Goal: Task Accomplishment & Management: Manage account settings

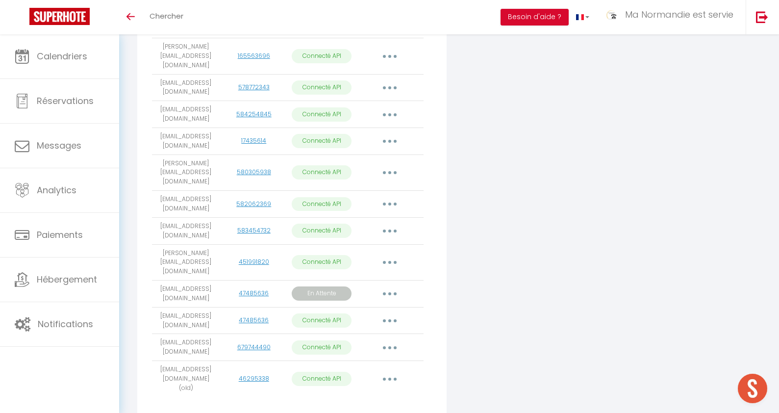
scroll to position [589, 0]
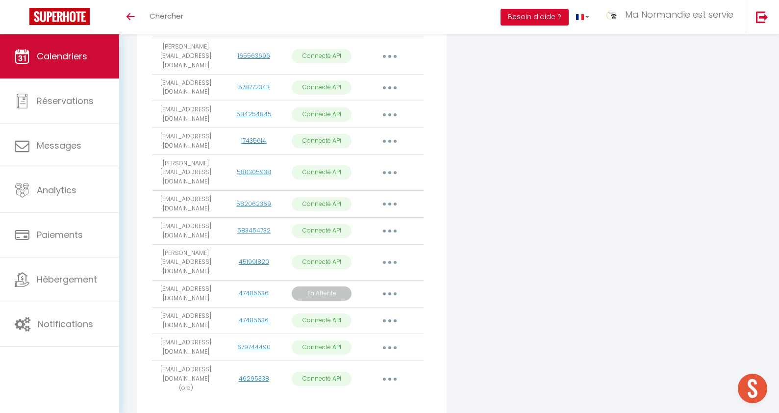
click at [70, 59] on span "Calendriers" at bounding box center [62, 56] width 50 height 12
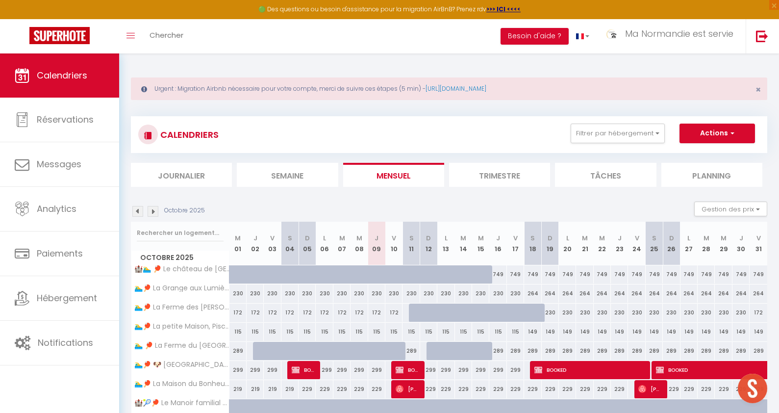
click at [154, 213] on img at bounding box center [153, 211] width 11 height 11
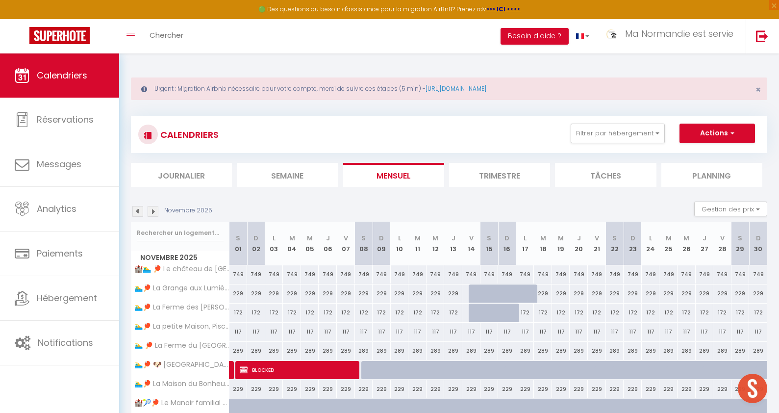
click at [154, 213] on img at bounding box center [153, 211] width 11 height 11
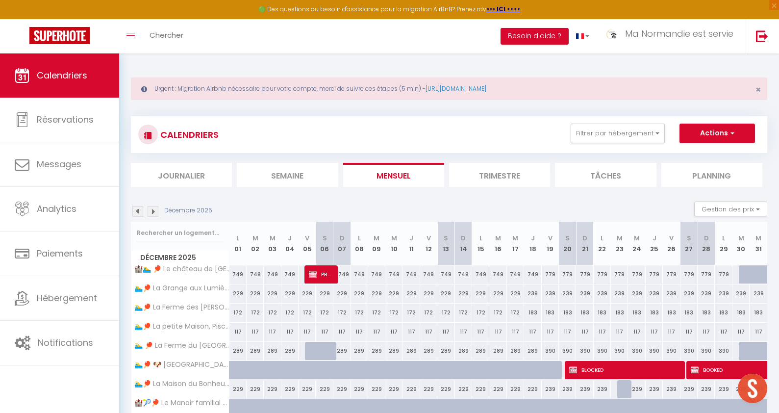
click at [154, 213] on img at bounding box center [153, 211] width 11 height 11
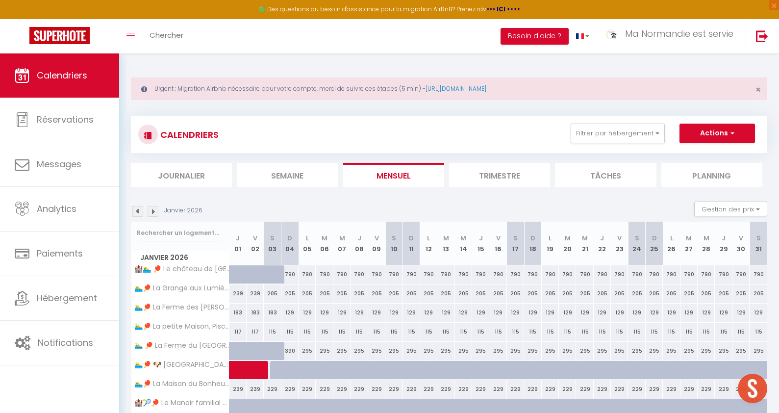
click at [154, 213] on img at bounding box center [153, 211] width 11 height 11
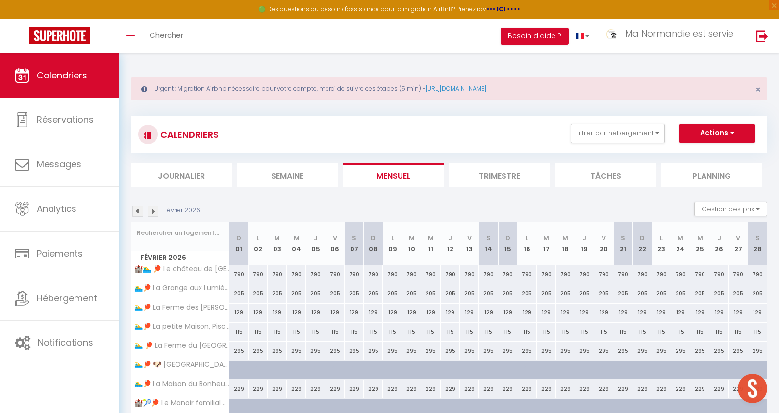
click at [154, 213] on img at bounding box center [153, 211] width 11 height 11
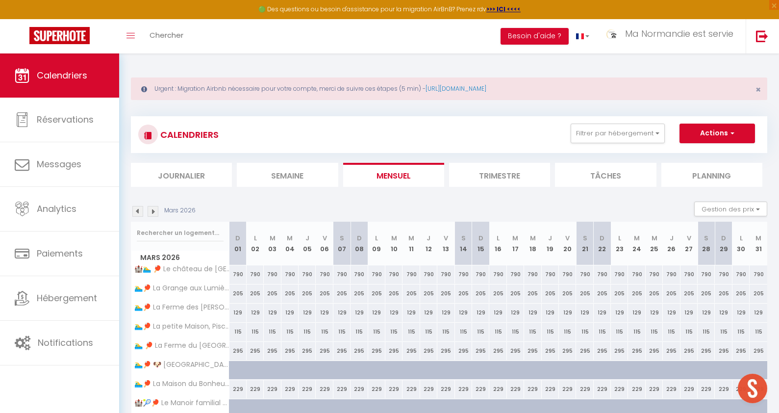
click at [154, 213] on img at bounding box center [153, 211] width 11 height 11
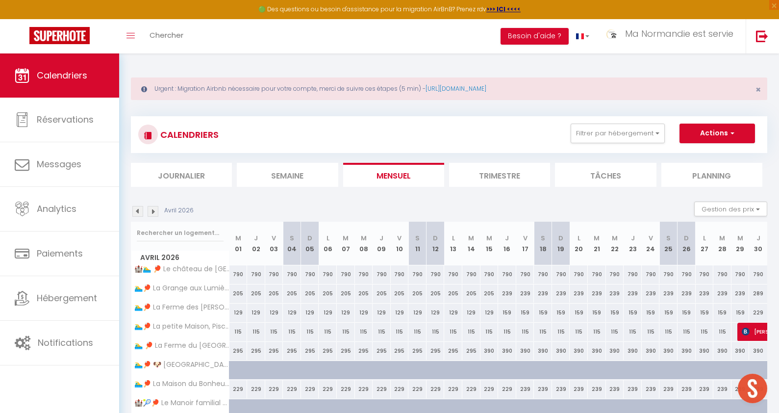
click at [154, 213] on img at bounding box center [153, 211] width 11 height 11
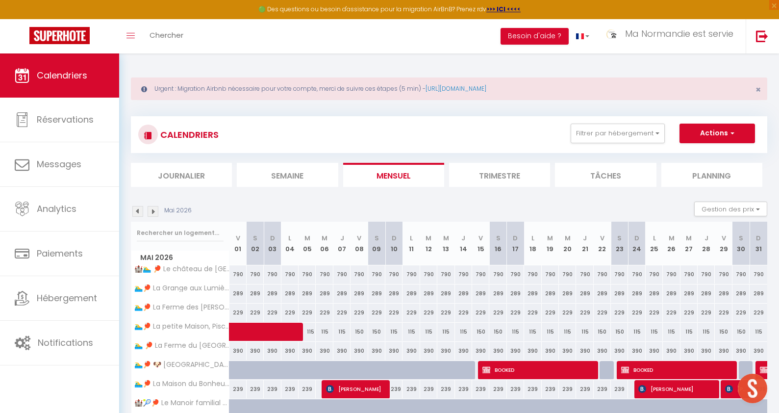
click at [154, 213] on img at bounding box center [153, 211] width 11 height 11
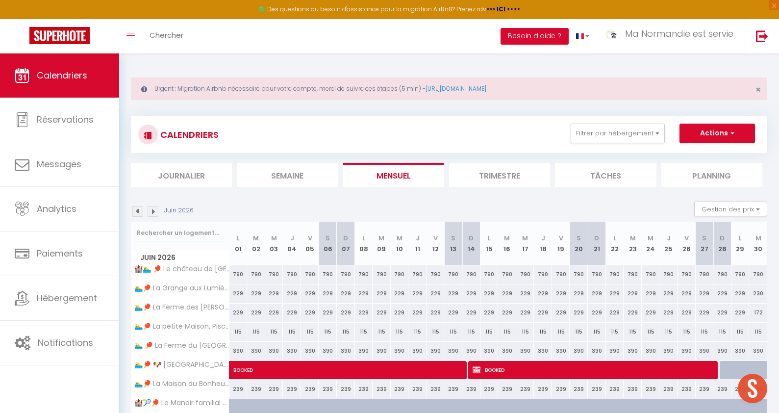
click at [154, 213] on img at bounding box center [153, 211] width 11 height 11
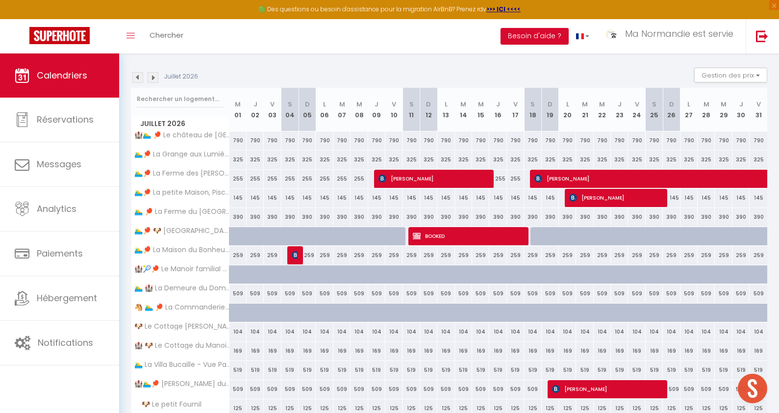
scroll to position [130, 0]
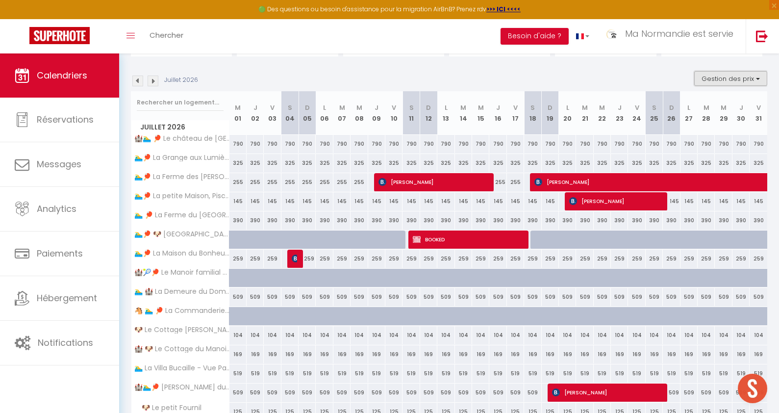
click at [746, 81] on button "Gestion des prix" at bounding box center [730, 78] width 73 height 15
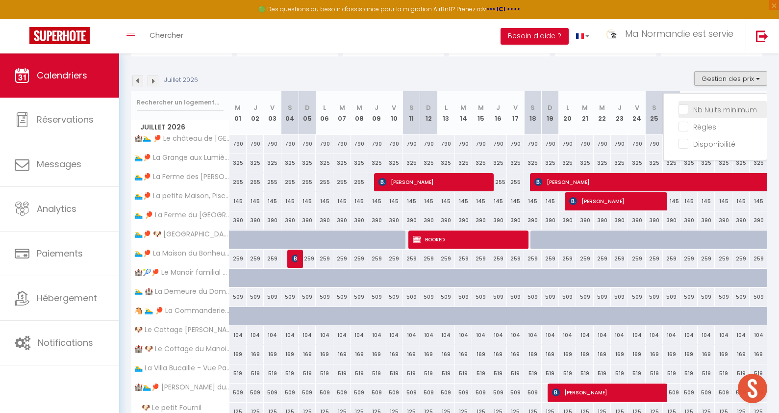
click at [710, 109] on input "Nb Nuits minimum" at bounding box center [722, 109] width 88 height 10
checkbox input "true"
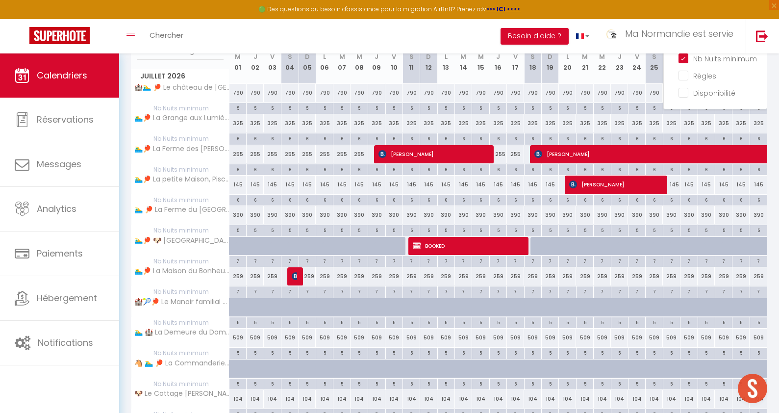
scroll to position [192, 0]
